Goal: Task Accomplishment & Management: Manage account settings

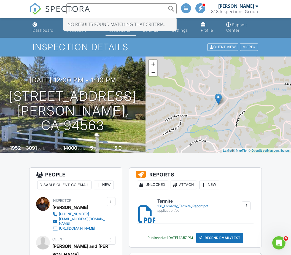
type input "9"
click at [31, 29] on link "Dashboard" at bounding box center [44, 28] width 29 height 16
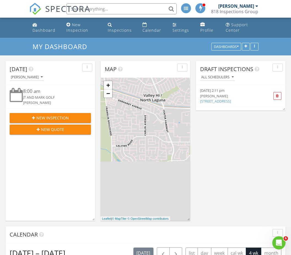
click at [118, 9] on input "text" at bounding box center [121, 8] width 110 height 11
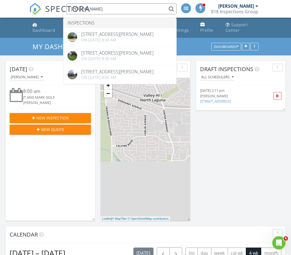
type input "Clinton"
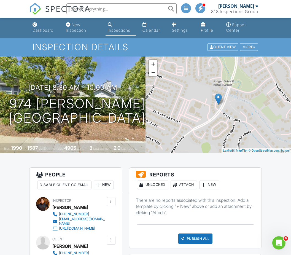
click at [192, 184] on div "Attach" at bounding box center [184, 185] width 26 height 9
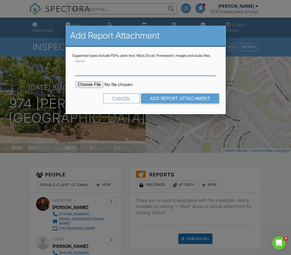
click at [133, 70] on input "Name" at bounding box center [146, 69] width 140 height 14
type input "Termite"
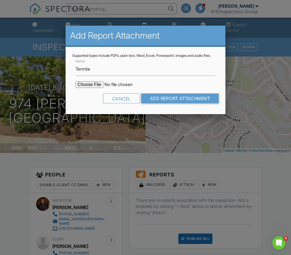
click at [90, 88] on input "file" at bounding box center [123, 84] width 94 height 7
type input "C:\fakepath\974 Clinton Termite report.pdf"
click at [178, 103] on input "Add Report Attachment" at bounding box center [180, 99] width 78 height 10
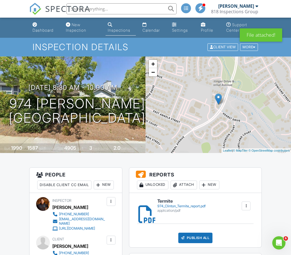
click at [198, 238] on div "Publish All" at bounding box center [196, 238] width 34 height 10
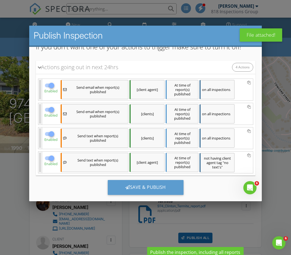
scroll to position [47, 0]
click at [153, 190] on div "Save & Publish" at bounding box center [146, 187] width 76 height 15
